Goal: Information Seeking & Learning: Find contact information

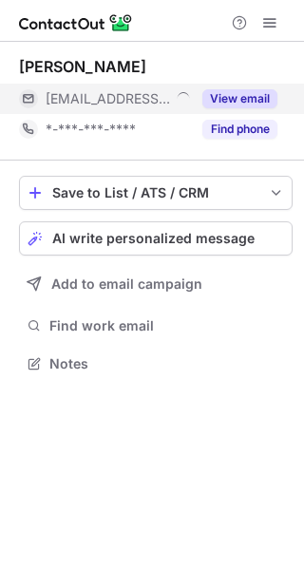
scroll to position [350, 304]
click at [225, 108] on div "View email" at bounding box center [234, 99] width 86 height 30
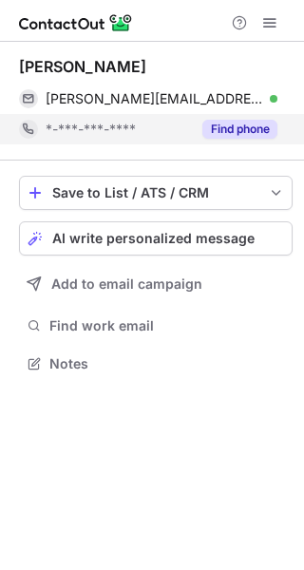
click at [219, 122] on button "Find phone" at bounding box center [239, 129] width 75 height 19
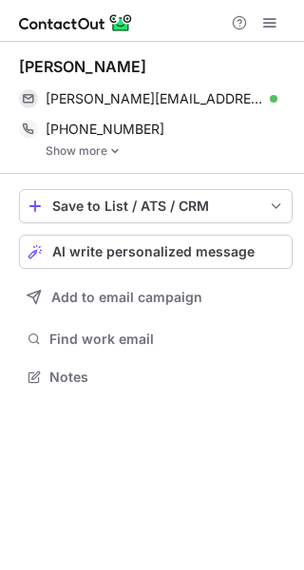
click at [107, 151] on link "Show more" at bounding box center [169, 150] width 247 height 13
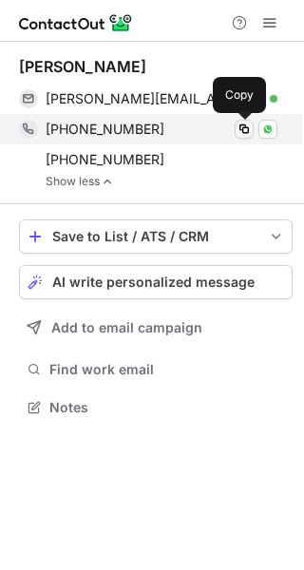
click at [241, 135] on span at bounding box center [243, 129] width 15 height 15
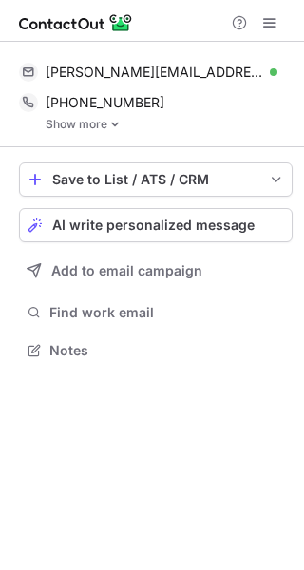
scroll to position [337, 304]
click at [101, 123] on link "Show more" at bounding box center [169, 124] width 247 height 13
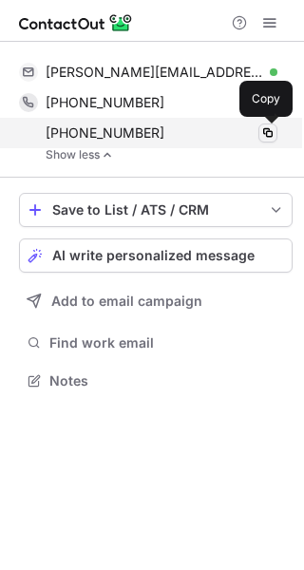
click at [261, 134] on span at bounding box center [267, 132] width 15 height 15
click at [262, 140] on span at bounding box center [267, 132] width 15 height 15
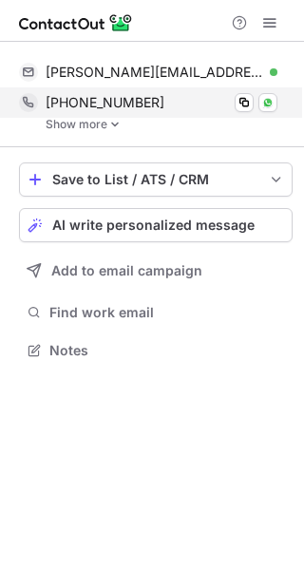
scroll to position [337, 304]
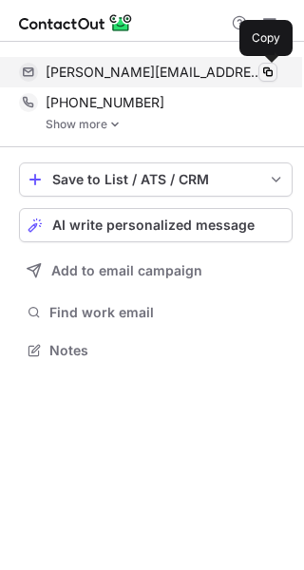
click at [267, 72] on span at bounding box center [267, 72] width 15 height 15
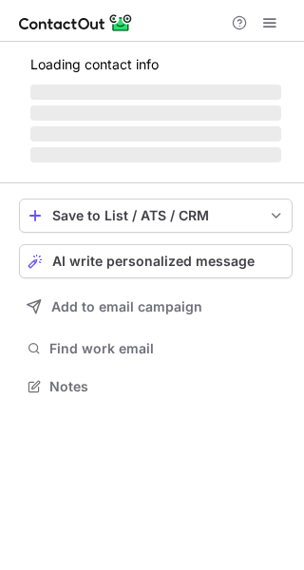
scroll to position [381, 304]
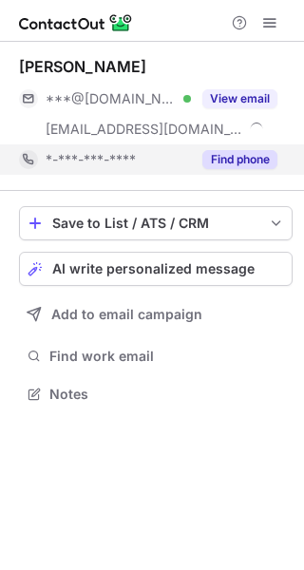
click at [235, 160] on button "Find phone" at bounding box center [239, 159] width 75 height 19
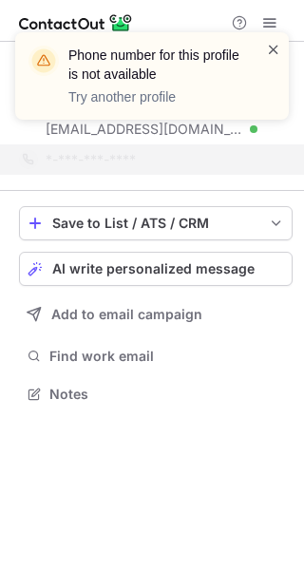
click at [278, 49] on span at bounding box center [273, 49] width 15 height 19
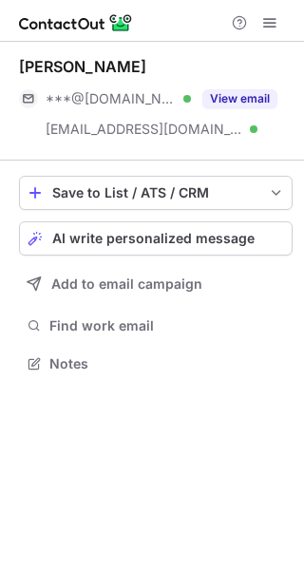
scroll to position [350, 304]
click at [253, 93] on div "Phone number for this profile is not available Try another profile Candace Booy…" at bounding box center [152, 285] width 304 height 570
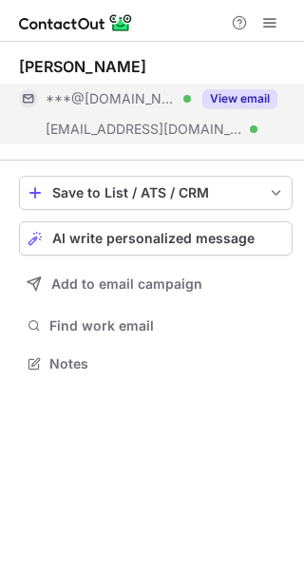
click at [251, 97] on button "View email" at bounding box center [239, 98] width 75 height 19
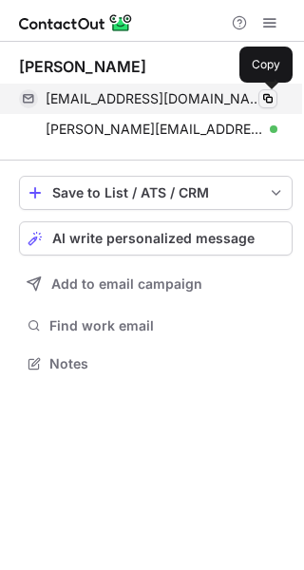
click at [272, 103] on span at bounding box center [267, 98] width 15 height 15
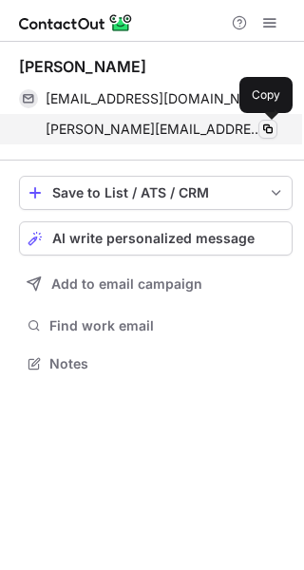
click at [271, 124] on span at bounding box center [267, 129] width 15 height 15
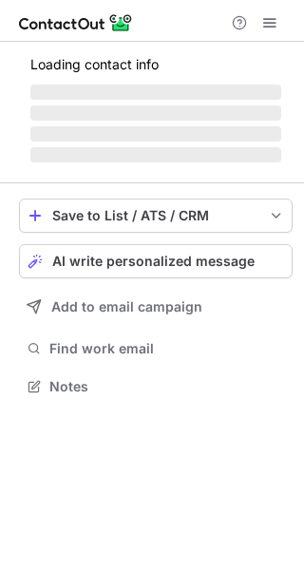
scroll to position [350, 304]
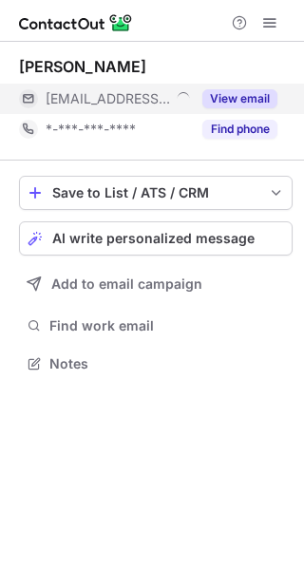
click at [250, 93] on button "View email" at bounding box center [239, 98] width 75 height 19
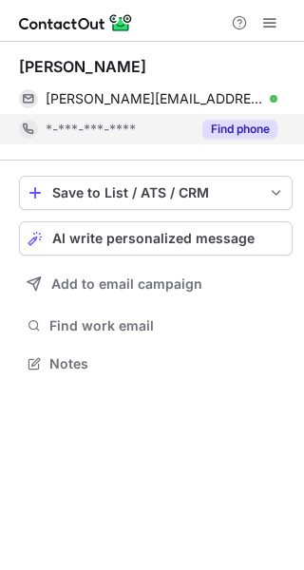
click at [238, 127] on button "Find phone" at bounding box center [239, 129] width 75 height 19
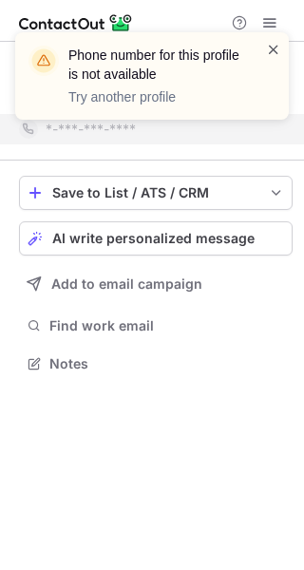
click at [272, 50] on span at bounding box center [273, 49] width 15 height 19
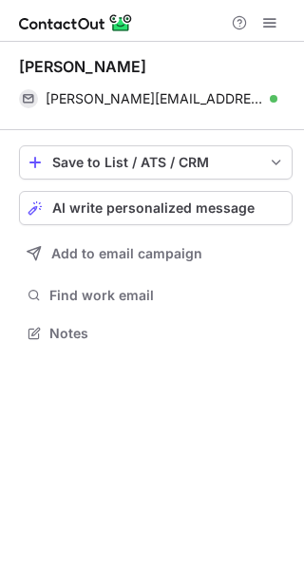
scroll to position [320, 304]
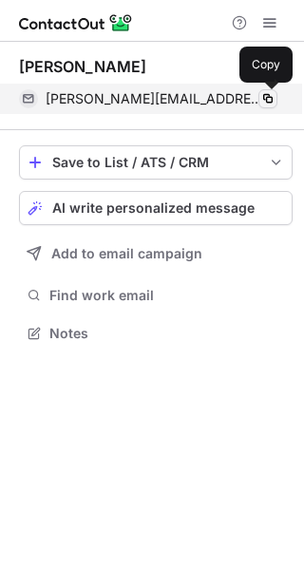
click at [271, 105] on span at bounding box center [267, 98] width 15 height 15
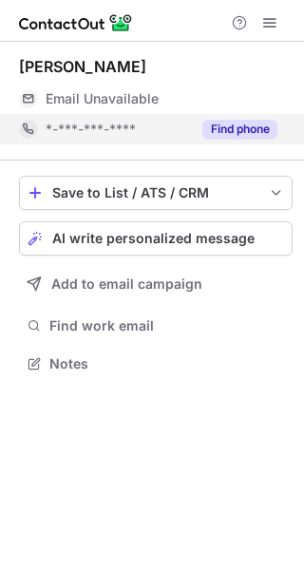
scroll to position [350, 304]
click at [244, 122] on button "Find phone" at bounding box center [239, 129] width 75 height 19
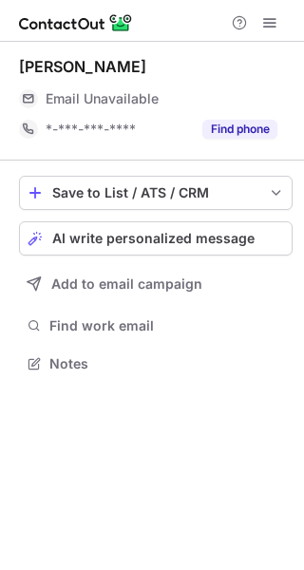
scroll to position [350, 304]
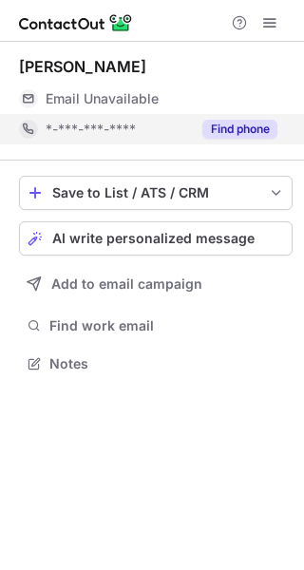
click at [247, 121] on button "Find phone" at bounding box center [239, 129] width 75 height 19
